Goal: Subscribe to service/newsletter

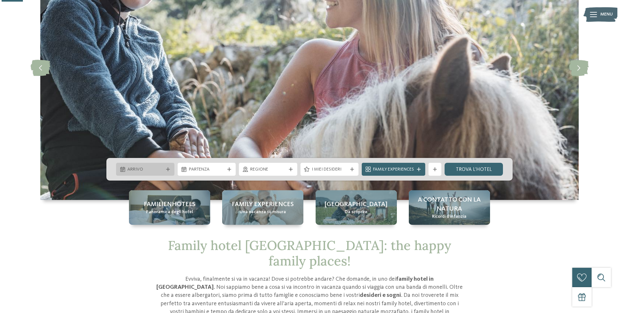
scroll to position [97, 0]
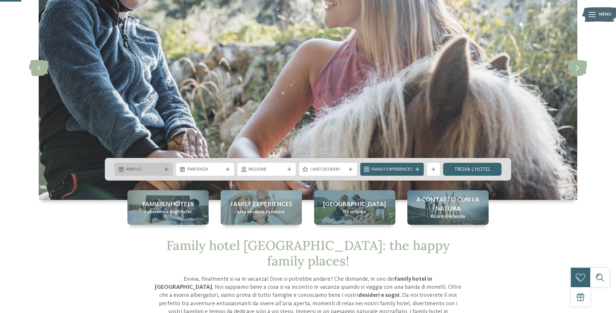
click at [156, 167] on span "Arrivo" at bounding box center [144, 169] width 36 height 6
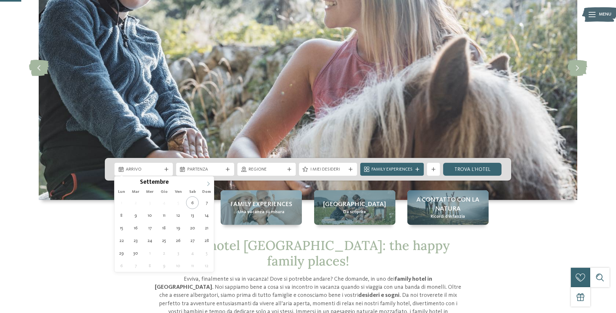
click at [207, 184] on icon at bounding box center [208, 183] width 5 height 5
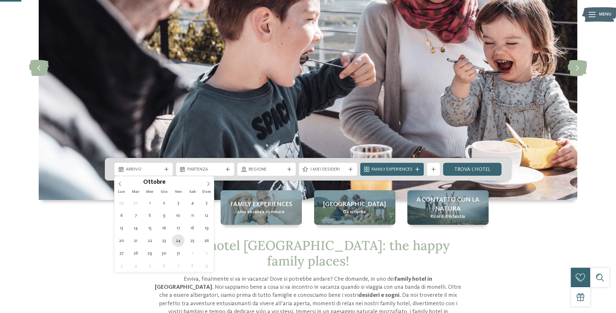
type div "[DATE]"
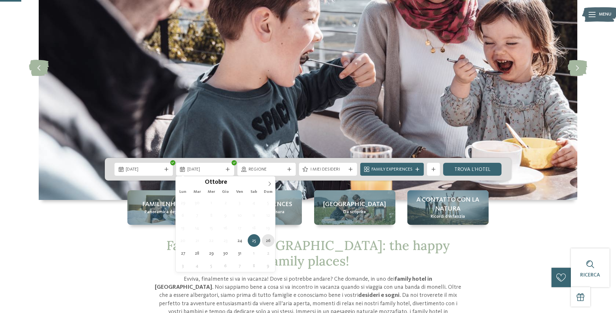
type div "[DATE]"
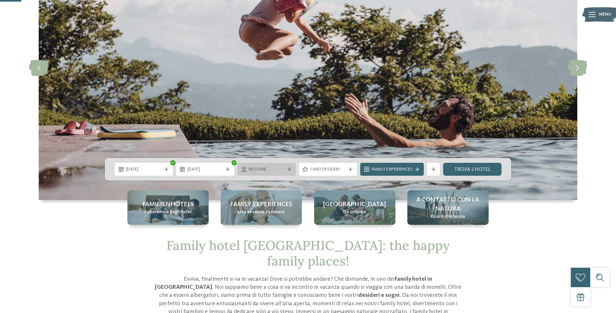
click at [275, 168] on span "Regione" at bounding box center [267, 169] width 36 height 6
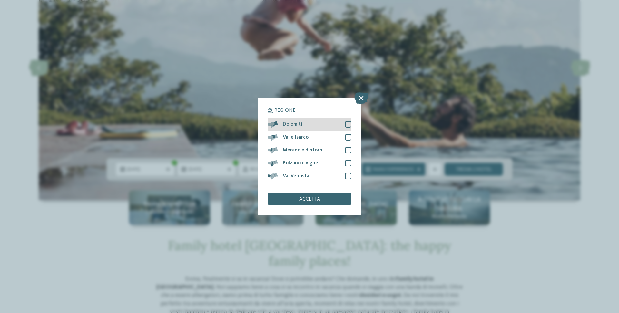
click at [348, 124] on div at bounding box center [348, 124] width 6 height 6
click at [345, 137] on div at bounding box center [348, 137] width 6 height 6
click at [345, 149] on div at bounding box center [348, 150] width 6 height 6
click at [345, 160] on div at bounding box center [348, 163] width 6 height 6
click at [347, 174] on div at bounding box center [348, 176] width 6 height 6
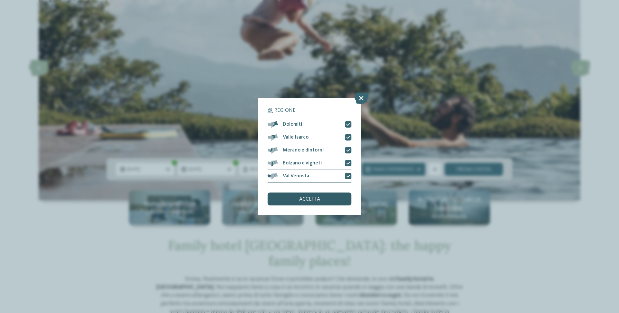
click at [304, 199] on span "accetta" at bounding box center [309, 198] width 21 height 5
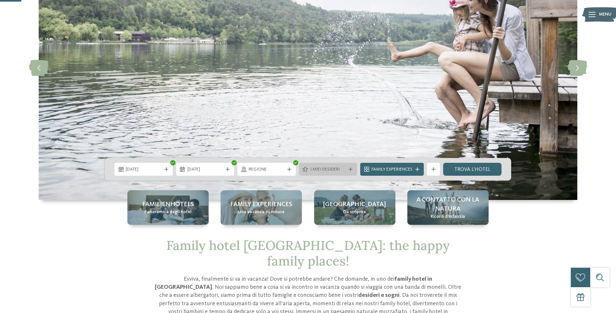
click at [332, 170] on span "I miei desideri" at bounding box center [328, 169] width 36 height 6
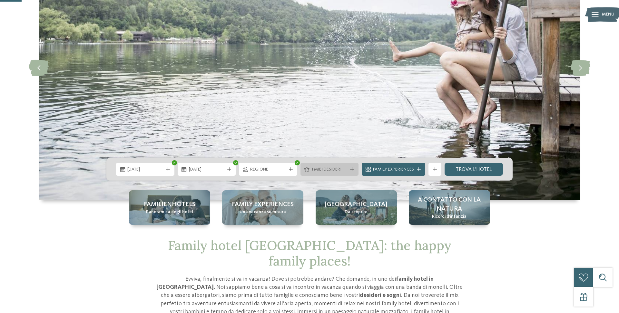
click at [0, 0] on div "Assistenza per bambini" at bounding box center [0, 0] width 0 height 0
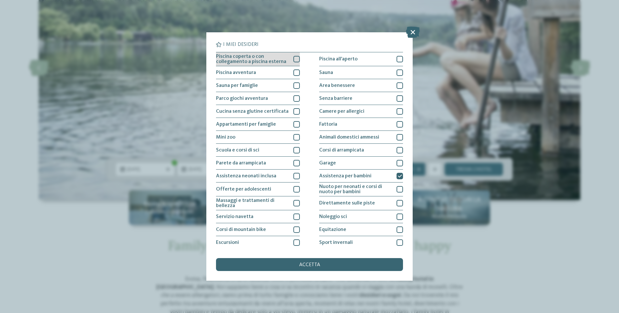
click at [296, 60] on div at bounding box center [297, 59] width 6 height 6
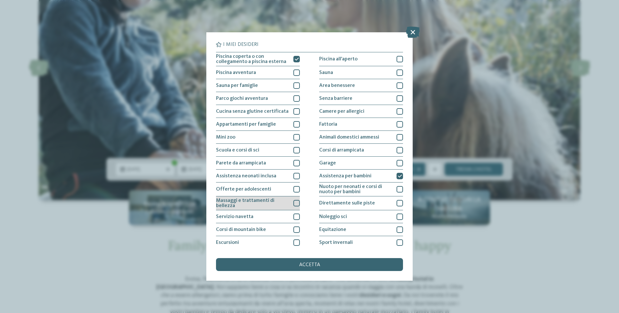
click at [294, 205] on div at bounding box center [297, 203] width 6 height 6
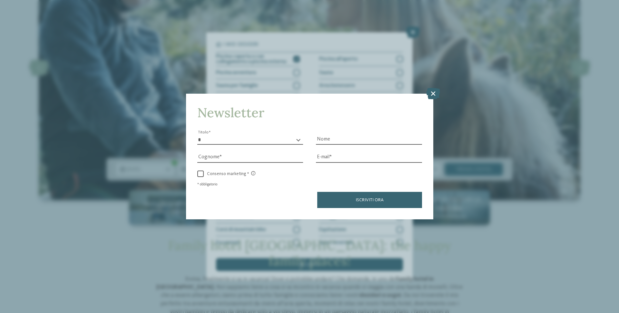
click at [224, 137] on select "* ****** ******* ******** ******" at bounding box center [250, 140] width 106 height 10
select select "*"
click at [197, 135] on select "* ****** ******* ******** ******" at bounding box center [250, 140] width 106 height 10
click at [236, 158] on input "Cognome" at bounding box center [250, 158] width 106 height 10
type input "********"
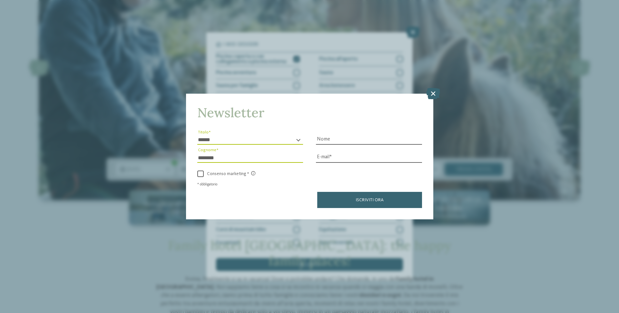
drag, startPoint x: 364, startPoint y: 132, endPoint x: 356, endPoint y: 135, distance: 8.7
click at [362, 133] on div "Nome" at bounding box center [369, 136] width 106 height 18
click at [344, 142] on input "Nome" at bounding box center [369, 140] width 106 height 10
type input "******"
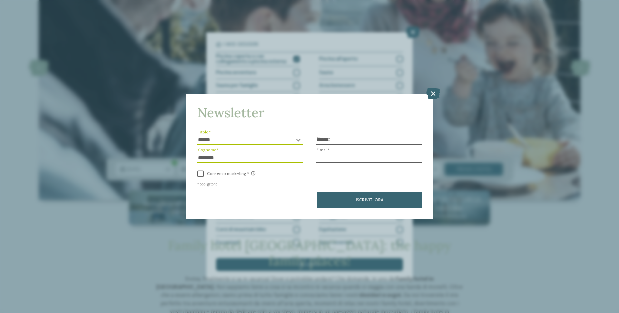
click at [346, 161] on input "E-mail" at bounding box center [369, 158] width 106 height 10
type input "**********"
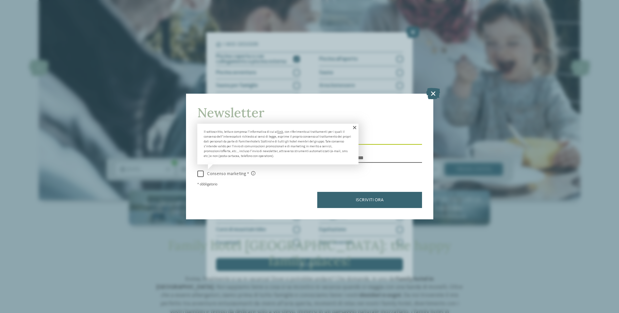
click at [199, 175] on span at bounding box center [200, 173] width 6 height 6
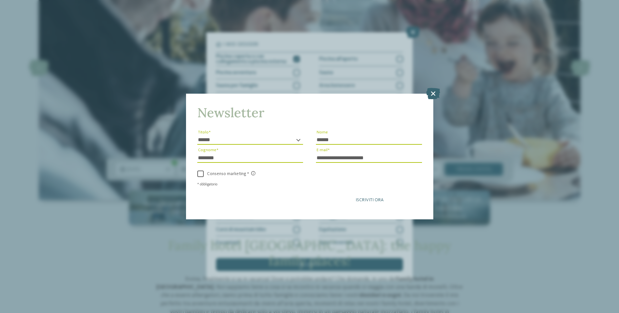
click at [358, 203] on button "Iscriviti ora" at bounding box center [369, 200] width 105 height 16
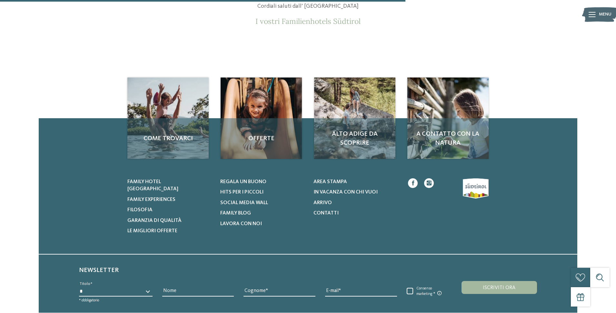
scroll to position [97, 0]
